Goal: Check status

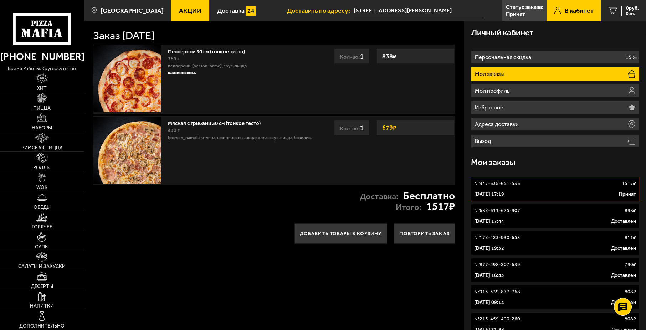
click at [398, 129] on strong "679 ₽" at bounding box center [389, 128] width 18 height 14
drag, startPoint x: 398, startPoint y: 129, endPoint x: 404, endPoint y: 138, distance: 10.0
click at [401, 132] on div "679 ₽" at bounding box center [415, 127] width 78 height 15
click at [404, 139] on div "Мясная с грибами 30 см (тонкое тесто) 430 г бекон, ветчина, шампиньоны, моцарел…" at bounding box center [274, 150] width 362 height 69
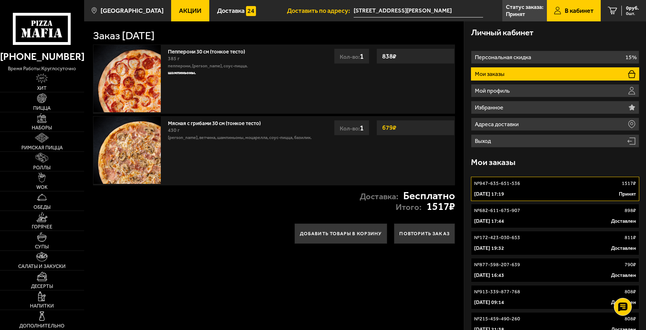
click at [516, 187] on p "№ 947-635-651-536" at bounding box center [497, 183] width 46 height 7
click at [577, 194] on div "5 сентября 2025 г. 17:19 Принят" at bounding box center [555, 194] width 162 height 7
click at [524, 181] on div "№ 947-635-651-536 1517 ₽" at bounding box center [555, 183] width 162 height 7
click at [504, 14] on link "Статус заказа: Принят" at bounding box center [524, 10] width 45 height 21
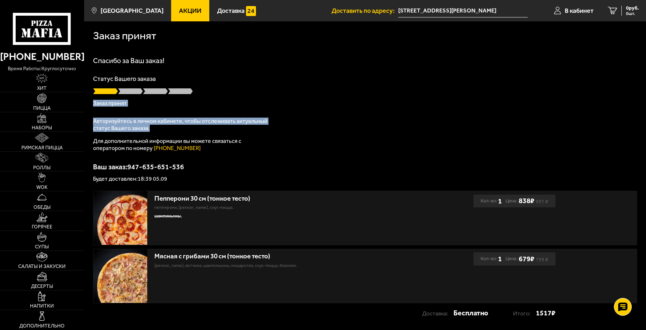
drag, startPoint x: 169, startPoint y: 85, endPoint x: 259, endPoint y: 152, distance: 111.5
click at [237, 131] on div "Спасибо за Ваш заказ! Статус Вашего заказа Заказ принят Авторизуйтесь в личном …" at bounding box center [365, 119] width 544 height 125
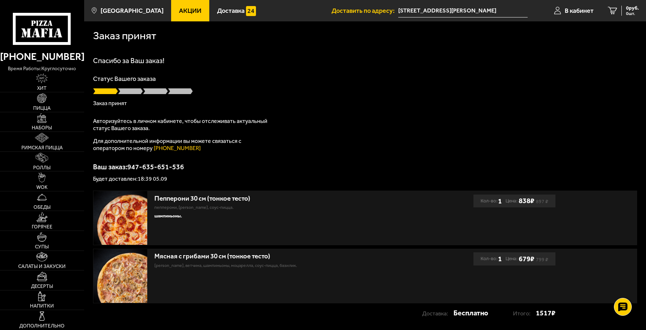
click at [259, 153] on div "Спасибо за Ваш заказ! Статус Вашего заказа Заказ принят Авторизуйтесь в личном …" at bounding box center [365, 119] width 544 height 125
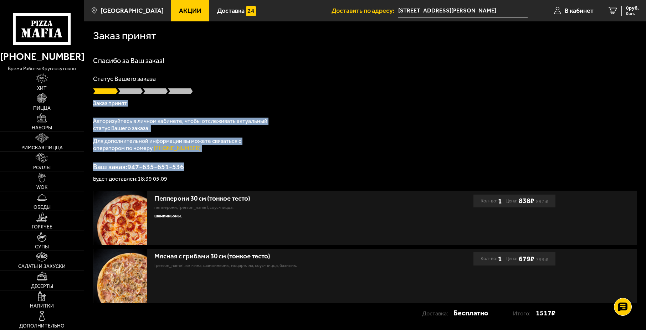
drag, startPoint x: 258, startPoint y: 169, endPoint x: 214, endPoint y: 61, distance: 116.0
click at [215, 68] on div "Спасибо за Ваш заказ! Статус Вашего заказа Заказ принят Авторизуйтесь в личном …" at bounding box center [365, 119] width 544 height 125
click at [214, 61] on h1 "Спасибо за Ваш заказ!" at bounding box center [365, 60] width 544 height 7
drag, startPoint x: 214, startPoint y: 61, endPoint x: 249, endPoint y: 164, distance: 108.3
click at [248, 161] on div "Спасибо за Ваш заказ! Статус Вашего заказа Заказ принят Авторизуйтесь в личном …" at bounding box center [365, 119] width 544 height 125
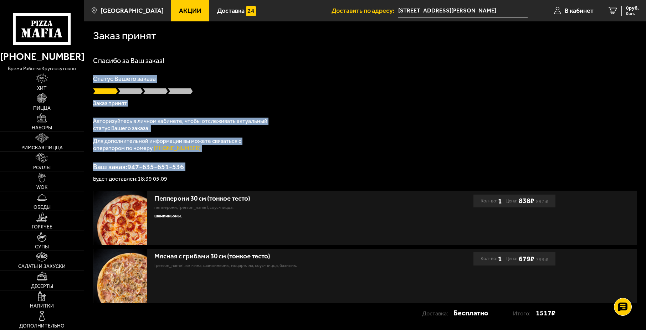
click at [249, 164] on p "Ваш заказ: 947-635-651-536" at bounding box center [365, 166] width 544 height 7
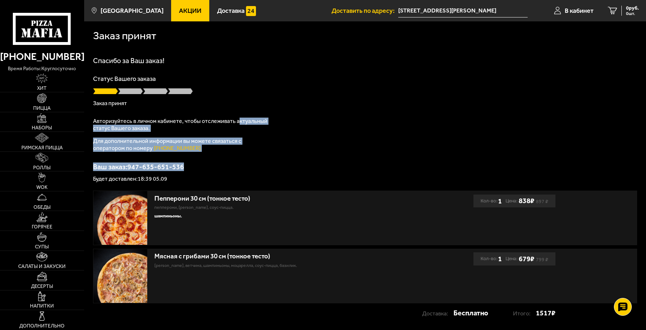
drag, startPoint x: 249, startPoint y: 171, endPoint x: 228, endPoint y: 79, distance: 93.6
click at [231, 99] on div "Спасибо за Ваш заказ! Статус Вашего заказа Заказ принят Авторизуйтесь в личном …" at bounding box center [365, 119] width 544 height 125
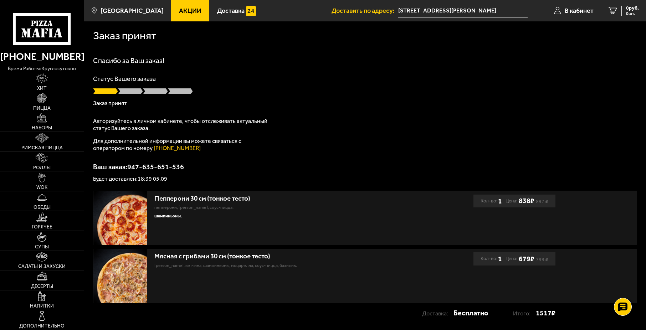
click at [228, 79] on p "Статус Вашего заказа" at bounding box center [365, 79] width 544 height 6
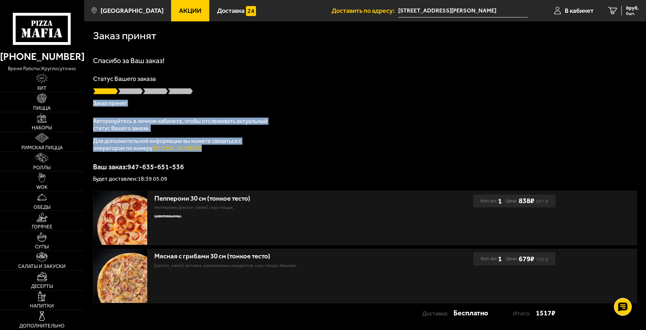
drag, startPoint x: 228, startPoint y: 79, endPoint x: 252, endPoint y: 159, distance: 83.3
click at [252, 159] on div "Спасибо за Ваш заказ! Статус Вашего заказа Заказ принят Авторизуйтесь в личном …" at bounding box center [365, 119] width 544 height 125
click at [253, 160] on div "Спасибо за Ваш заказ! Статус Вашего заказа Заказ принят Авторизуйтесь в личном …" at bounding box center [365, 119] width 544 height 125
drag, startPoint x: 253, startPoint y: 160, endPoint x: 225, endPoint y: 63, distance: 101.1
click at [228, 73] on div "Спасибо за Ваш заказ! Статус Вашего заказа Заказ принят Авторизуйтесь в личном …" at bounding box center [365, 119] width 544 height 125
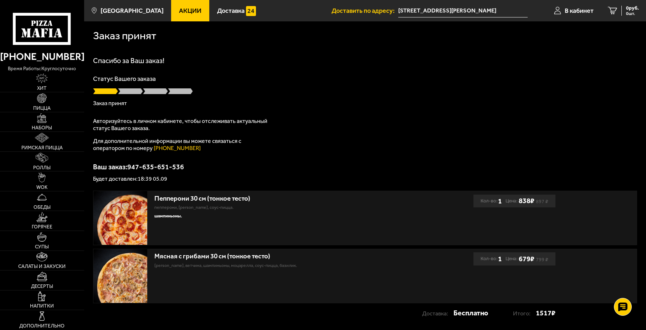
click at [225, 63] on h1 "Спасибо за Ваш заказ!" at bounding box center [365, 60] width 544 height 7
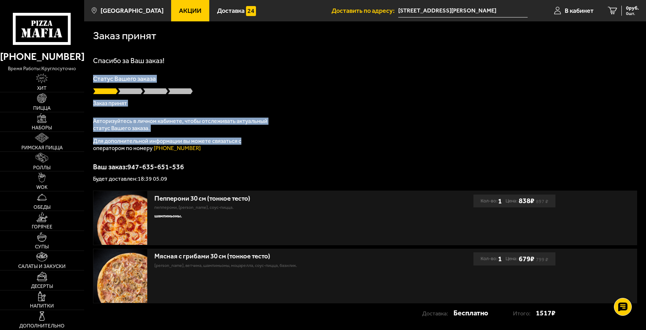
drag, startPoint x: 225, startPoint y: 63, endPoint x: 253, endPoint y: 149, distance: 90.2
click at [253, 149] on div "Спасибо за Ваш заказ! Статус Вашего заказа Заказ принят Авторизуйтесь в личном …" at bounding box center [365, 119] width 544 height 125
click at [254, 152] on p "Для дополнительной информации вы можете связаться с оператором по номеру (812) …" at bounding box center [182, 145] width 178 height 14
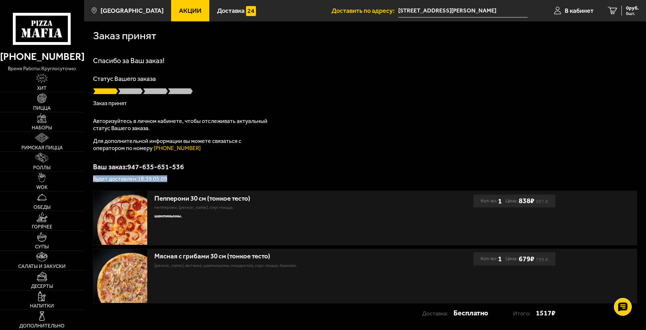
drag, startPoint x: 255, startPoint y: 160, endPoint x: 266, endPoint y: 180, distance: 23.1
click at [266, 180] on div "Спасибо за Ваш заказ! Статус Вашего заказа Заказ принят Авторизуйтесь в личном …" at bounding box center [365, 119] width 544 height 125
click at [266, 182] on p "Будет доставлен: 18:39 05.09" at bounding box center [365, 179] width 544 height 6
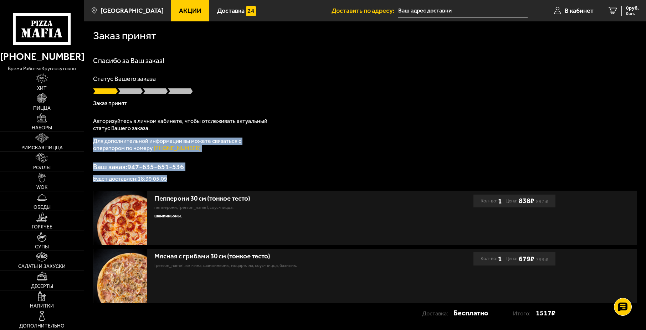
drag, startPoint x: 214, startPoint y: 131, endPoint x: 229, endPoint y: 174, distance: 44.9
click at [229, 174] on div "Спасибо за Ваш заказ! Статус Вашего заказа Заказ принят Авторизуйтесь в личном …" at bounding box center [365, 119] width 544 height 125
click at [229, 174] on div "Ваш заказ: 947-635-651-536 Будет доставлен: 18:39 05.09" at bounding box center [365, 172] width 544 height 19
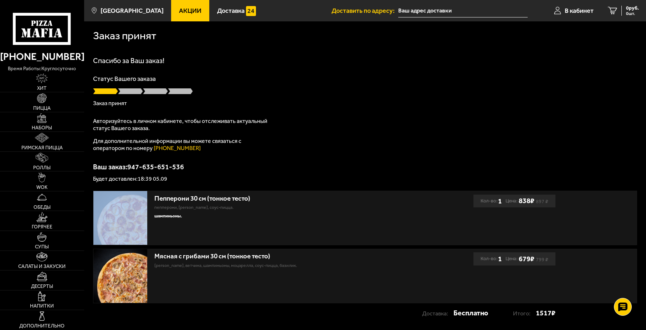
click at [229, 174] on div "Ваш заказ: 947-635-651-536 Будет доставлен: 18:39 05.09" at bounding box center [365, 172] width 544 height 19
click at [237, 175] on div "Ваш заказ: 947-635-651-536 Будет доставлен: 18:39 05.09" at bounding box center [365, 172] width 544 height 19
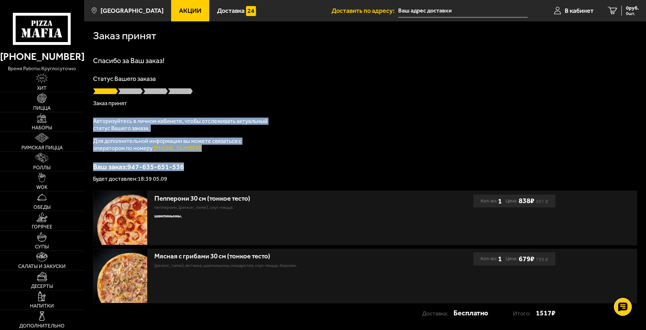
drag, startPoint x: 278, startPoint y: 115, endPoint x: 278, endPoint y: 160, distance: 44.2
click at [278, 159] on div "Спасибо за Ваш заказ! Статус Вашего заказа Заказ принят Авторизуйтесь в личном …" at bounding box center [365, 119] width 544 height 125
click at [278, 160] on div "Спасибо за Ваш заказ! Статус Вашего заказа Заказ принят Авторизуйтесь в личном …" at bounding box center [365, 119] width 544 height 125
drag, startPoint x: 279, startPoint y: 167, endPoint x: 256, endPoint y: 83, distance: 86.7
click at [258, 89] on div "Спасибо за Ваш заказ! Статус Вашего заказа Заказ принят Авторизуйтесь в личном …" at bounding box center [365, 119] width 544 height 125
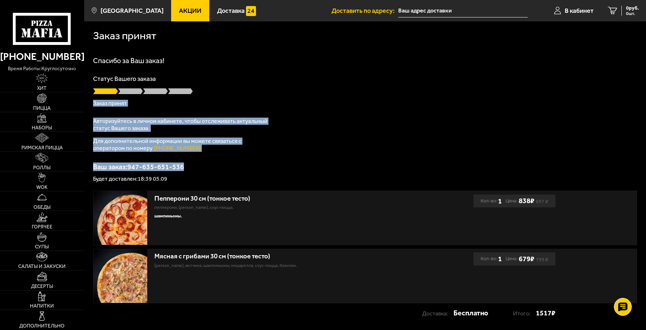
click at [275, 130] on div "Спасибо за Ваш заказ! Статус Вашего заказа Заказ принят Авторизуйтесь в личном …" at bounding box center [365, 119] width 544 height 125
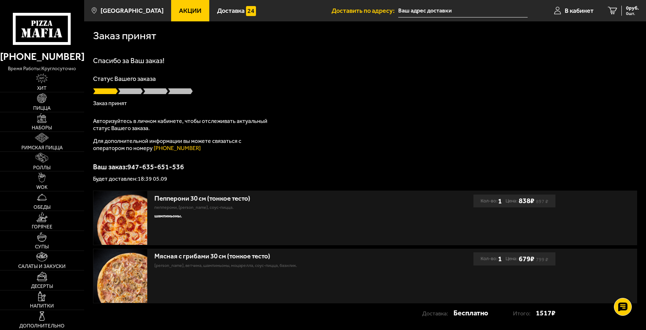
click at [275, 130] on div "Спасибо за Ваш заказ! Статус Вашего заказа Заказ принят Авторизуйтесь в личном …" at bounding box center [365, 119] width 544 height 125
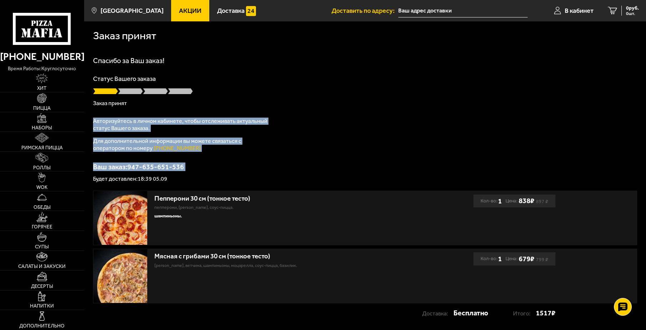
drag, startPoint x: 275, startPoint y: 130, endPoint x: 280, endPoint y: 169, distance: 39.6
click at [280, 169] on div "Спасибо за Ваш заказ! Статус Вашего заказа Заказ принят Авторизуйтесь в личном …" at bounding box center [365, 119] width 544 height 125
click at [280, 169] on p "Ваш заказ: 947-635-651-536" at bounding box center [365, 166] width 544 height 7
drag, startPoint x: 280, startPoint y: 172, endPoint x: 241, endPoint y: 78, distance: 102.5
click at [247, 96] on div "Спасибо за Ваш заказ! Статус Вашего заказа Заказ принят Авторизуйтесь в личном …" at bounding box center [365, 119] width 544 height 125
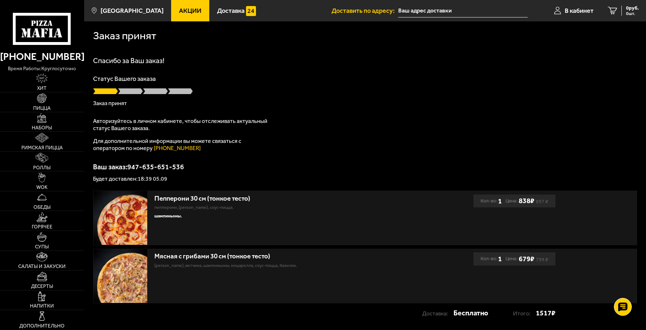
click at [241, 78] on p "Статус Вашего заказа" at bounding box center [365, 79] width 544 height 6
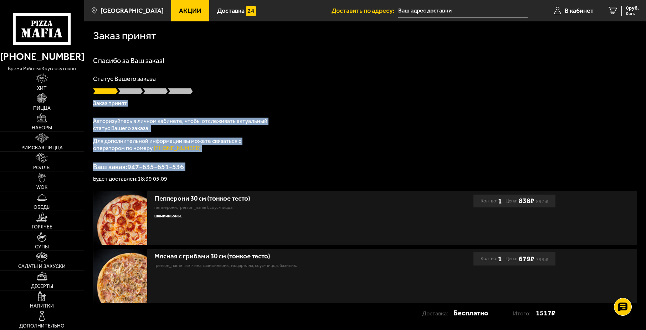
drag, startPoint x: 241, startPoint y: 78, endPoint x: 259, endPoint y: 171, distance: 95.2
click at [259, 171] on div "Спасибо за Ваш заказ! Статус Вашего заказа Заказ принят Авторизуйтесь в личном …" at bounding box center [365, 119] width 544 height 125
click at [259, 171] on div "Ваш заказ: 947-635-651-536 Будет доставлен: 18:39 05.09" at bounding box center [365, 172] width 544 height 19
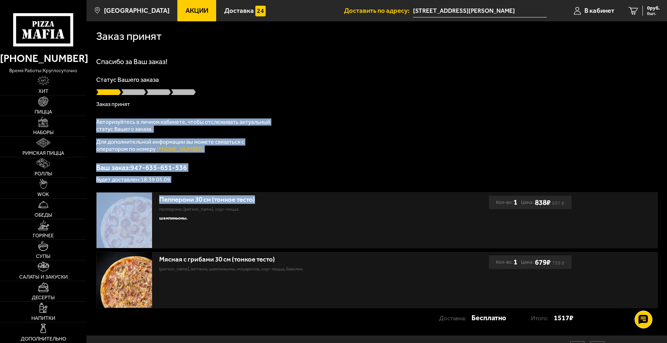
drag, startPoint x: 301, startPoint y: 114, endPoint x: 348, endPoint y: 184, distance: 84.3
click at [348, 184] on div "Заказ принят Спасибо за Ваш заказ! Статус Вашего заказа Заказ принят Авторизуйт…" at bounding box center [377, 178] width 581 height 315
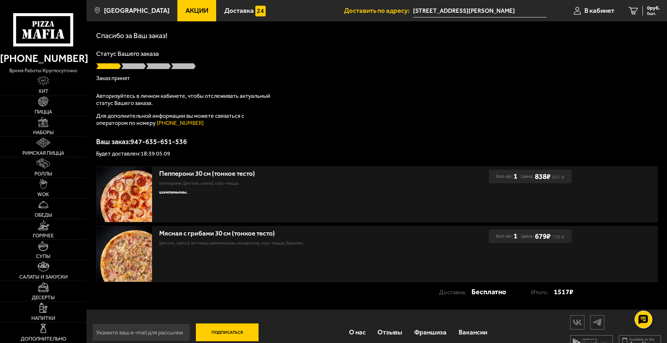
scroll to position [4, 0]
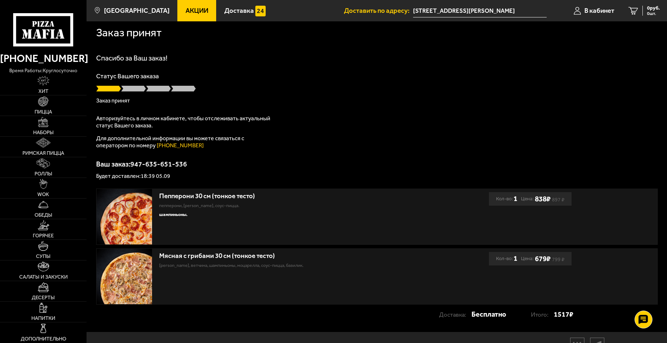
click at [408, 144] on div "Спасибо за Ваш заказ! Статус Вашего заказа Заказ принят Авторизуйтесь в личном …" at bounding box center [377, 117] width 562 height 125
